Goal: Connect with others: Participate in discussion

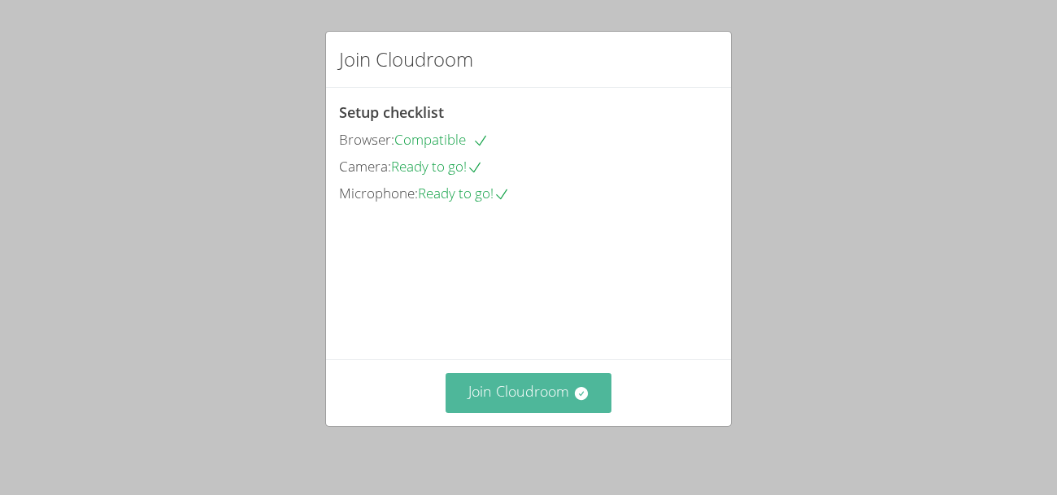
click at [566, 396] on button "Join Cloudroom" at bounding box center [529, 393] width 167 height 40
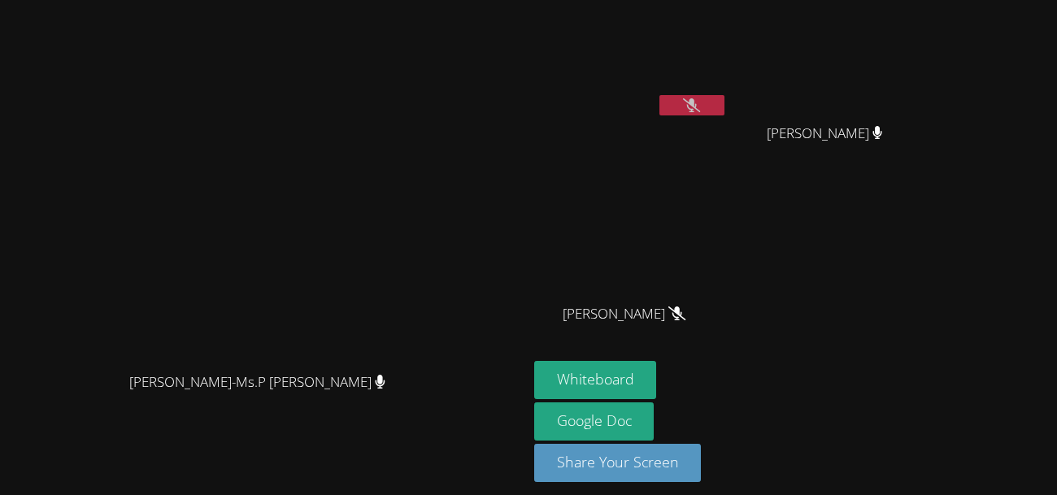
click at [725, 112] on button at bounding box center [692, 105] width 65 height 20
click at [657, 368] on button "Whiteboard" at bounding box center [595, 380] width 123 height 38
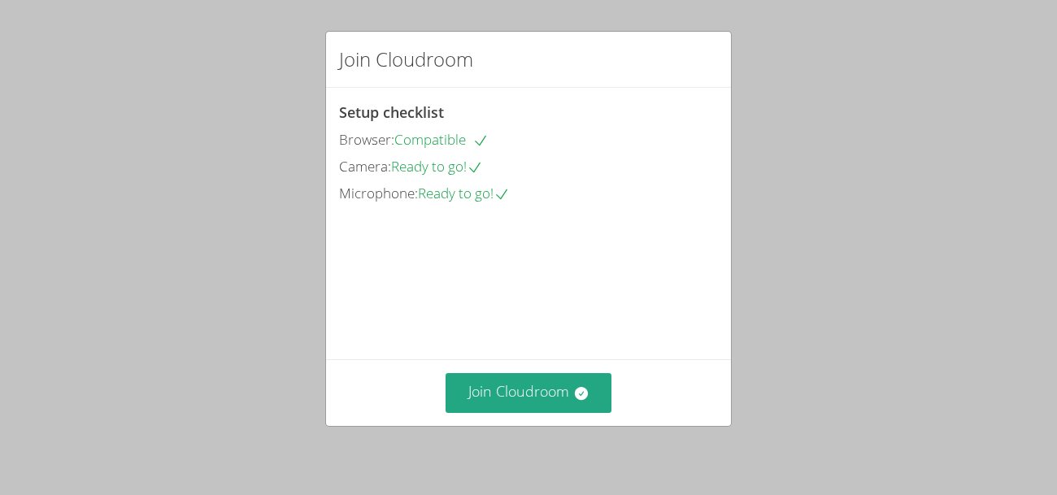
click at [565, 372] on div "Join Cloudroom" at bounding box center [528, 392] width 405 height 67
click at [562, 390] on button "Join Cloudroom" at bounding box center [529, 393] width 167 height 40
click at [573, 403] on button "Join Cloudroom" at bounding box center [529, 393] width 167 height 40
